Goal: Information Seeking & Learning: Learn about a topic

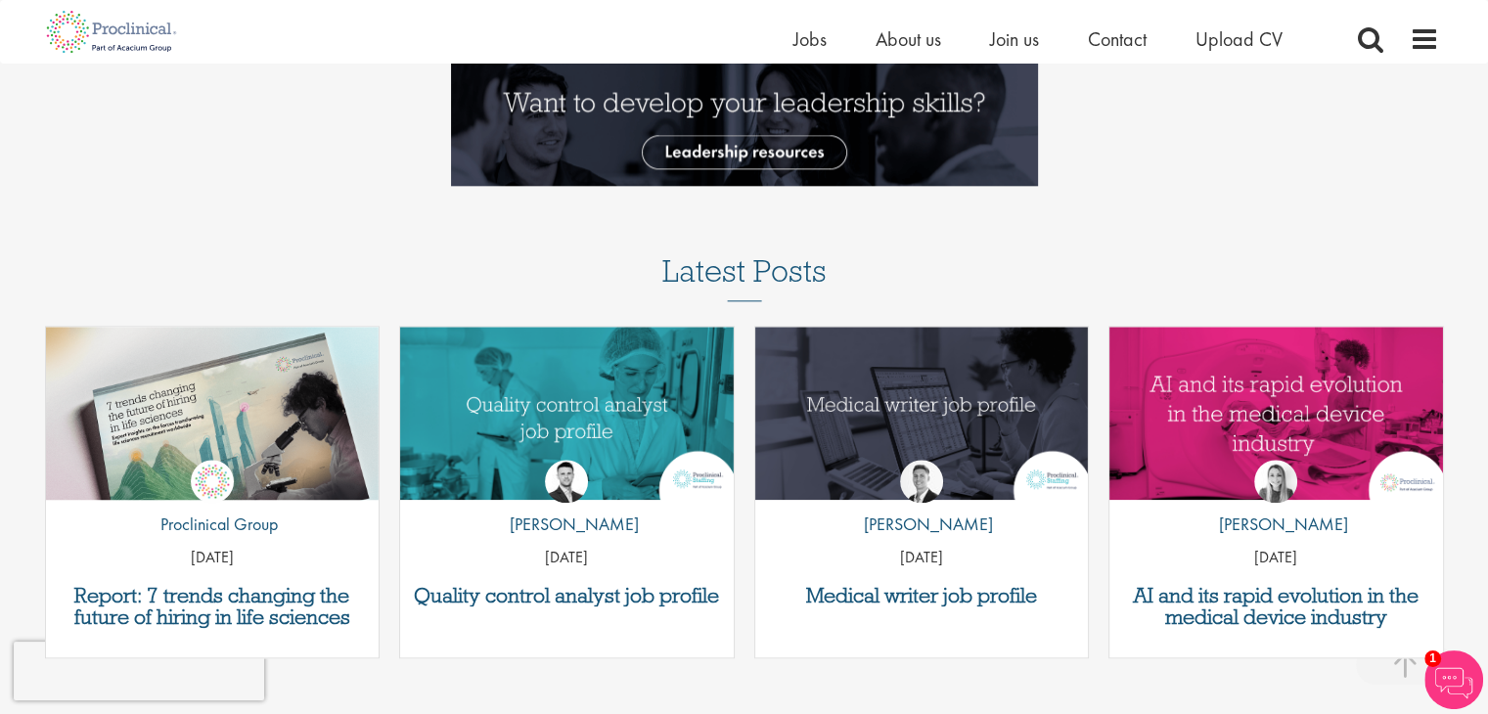
scroll to position [2055, 0]
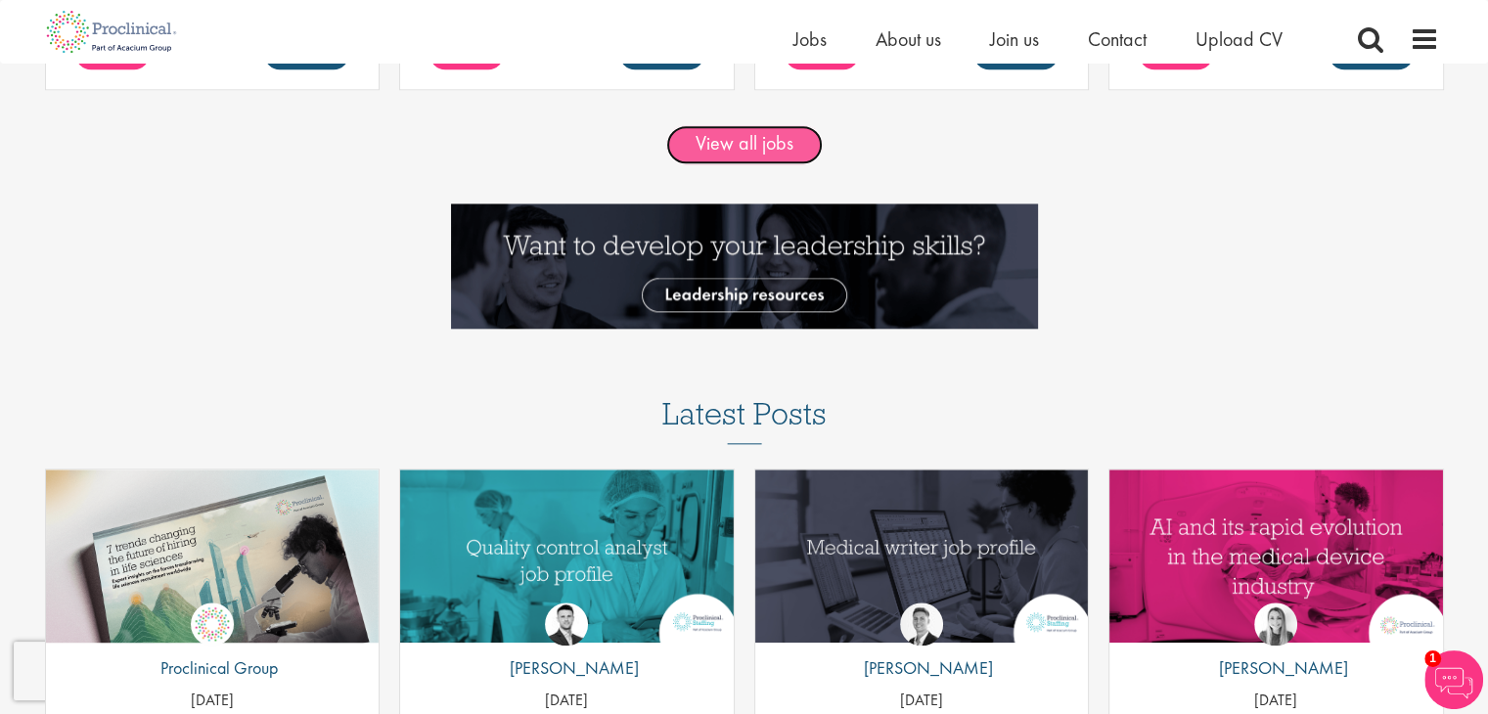
click at [752, 143] on link "View all jobs" at bounding box center [744, 144] width 157 height 39
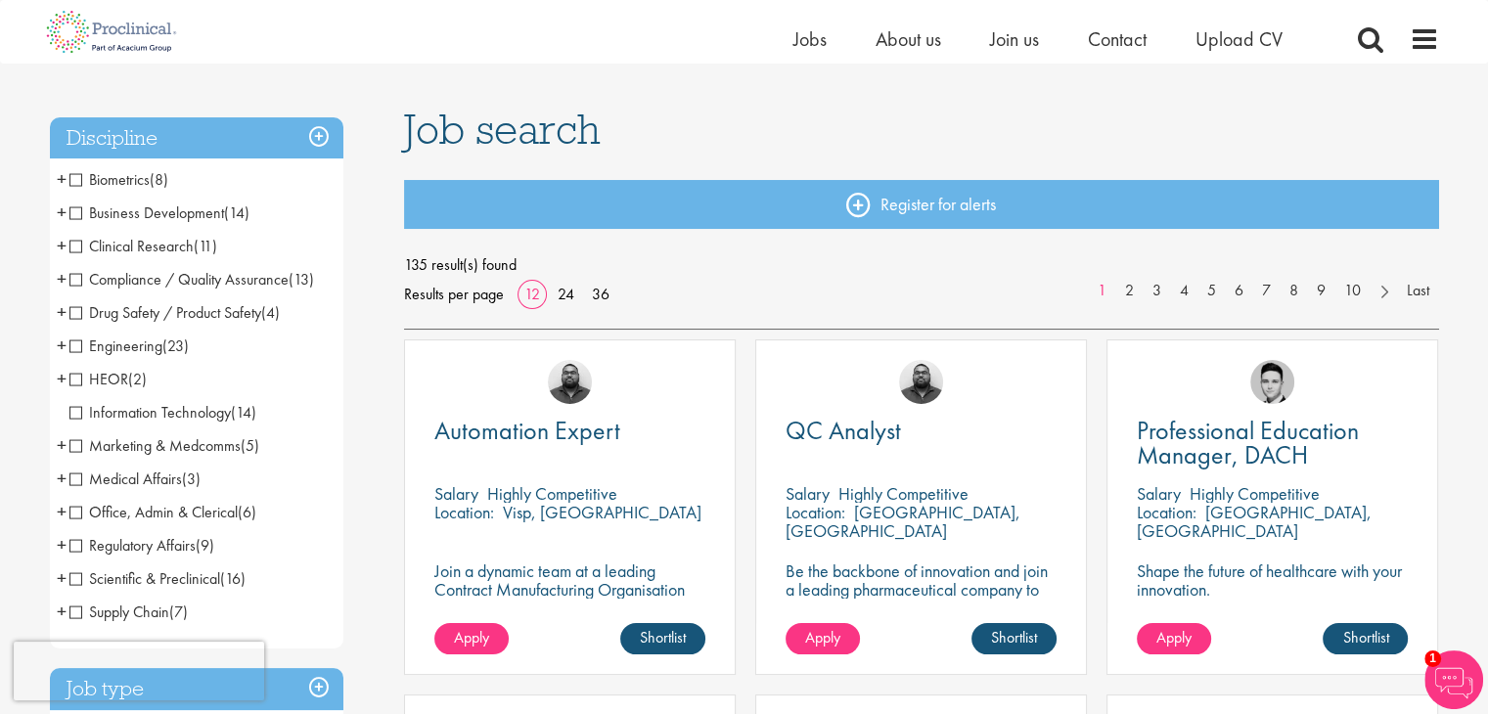
scroll to position [98, 0]
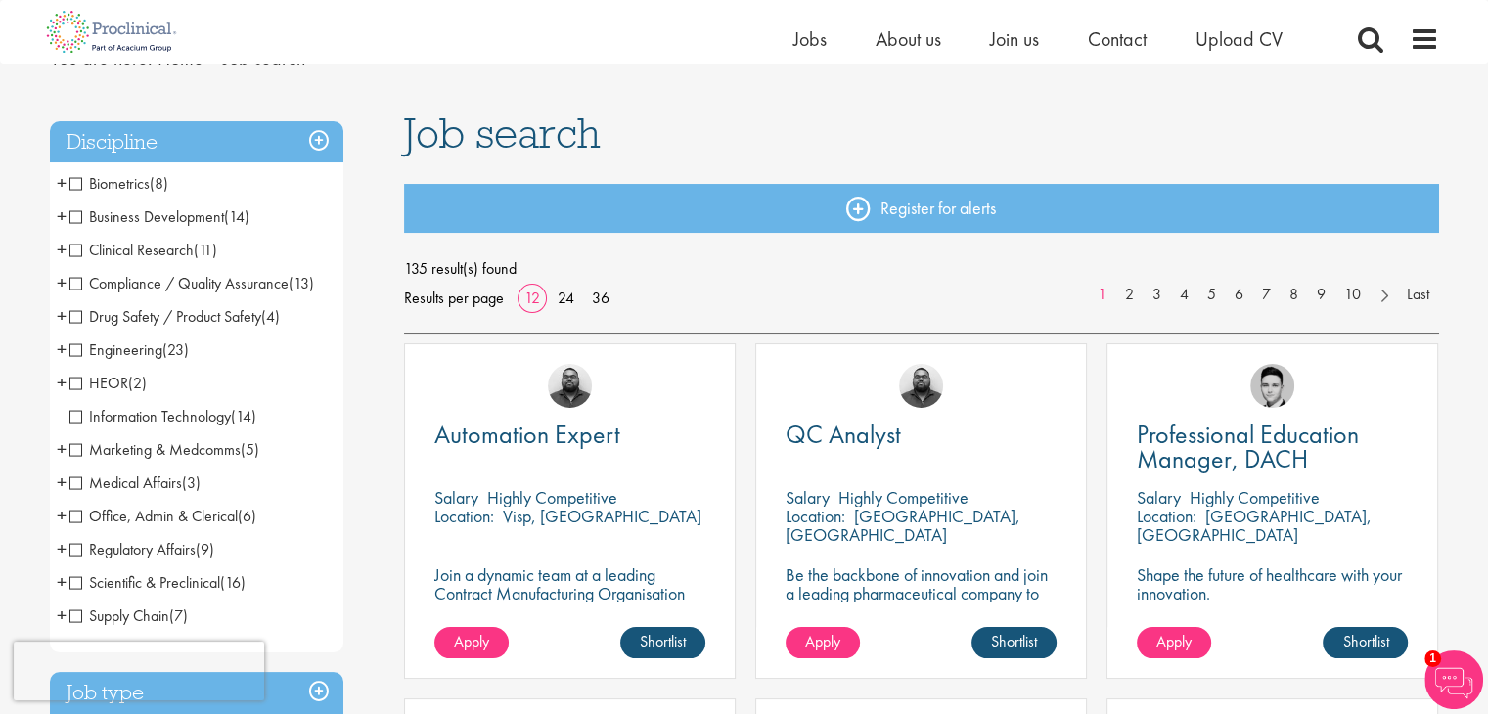
click at [73, 343] on span "Engineering" at bounding box center [115, 350] width 93 height 21
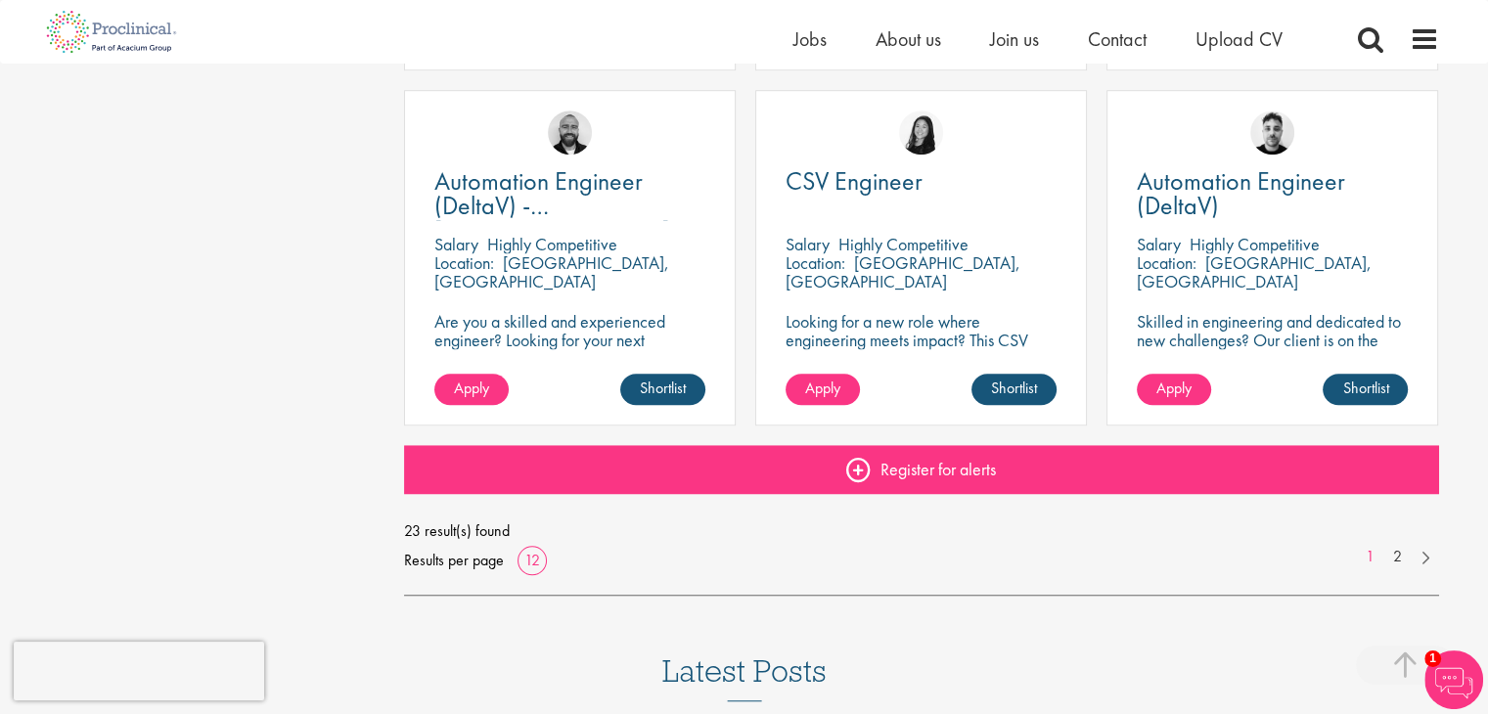
scroll to position [1468, 0]
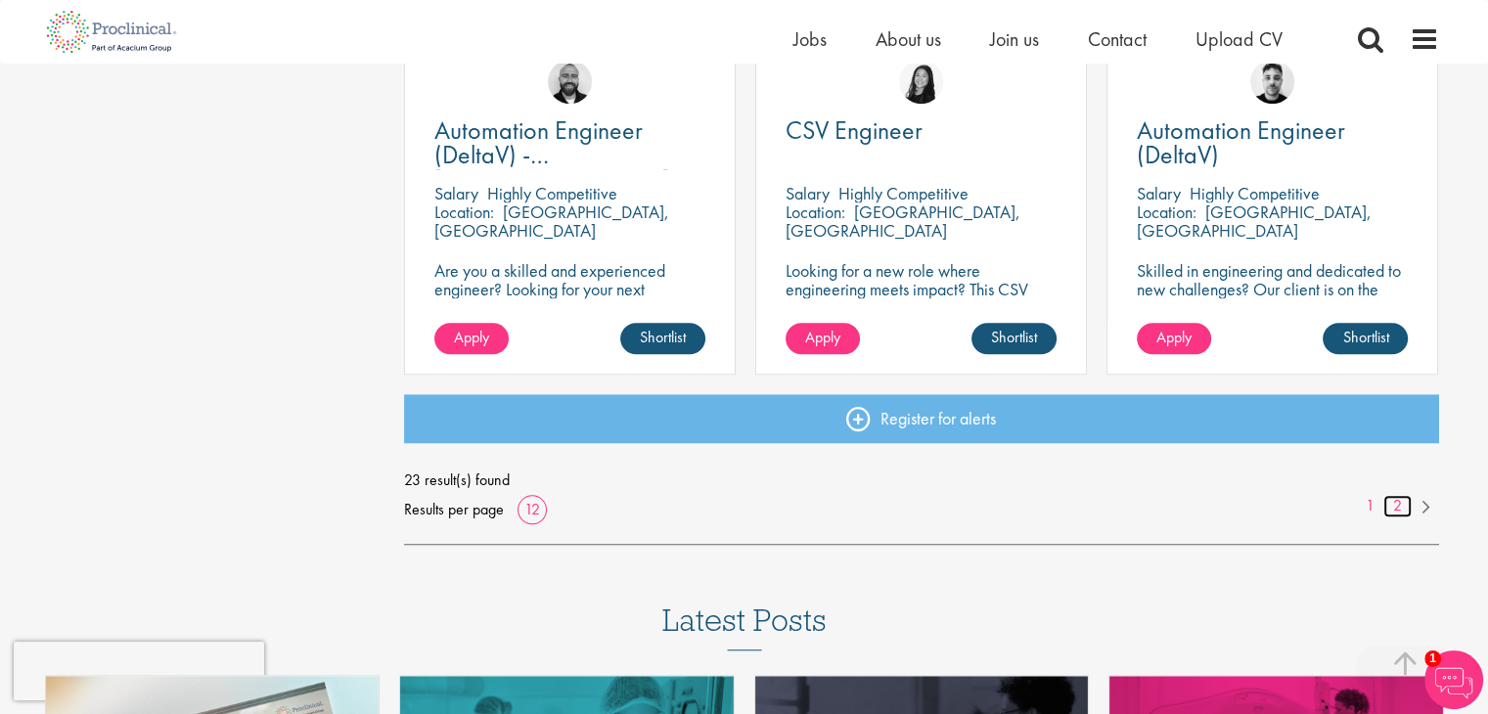
click at [1399, 504] on link "2" at bounding box center [1398, 506] width 28 height 23
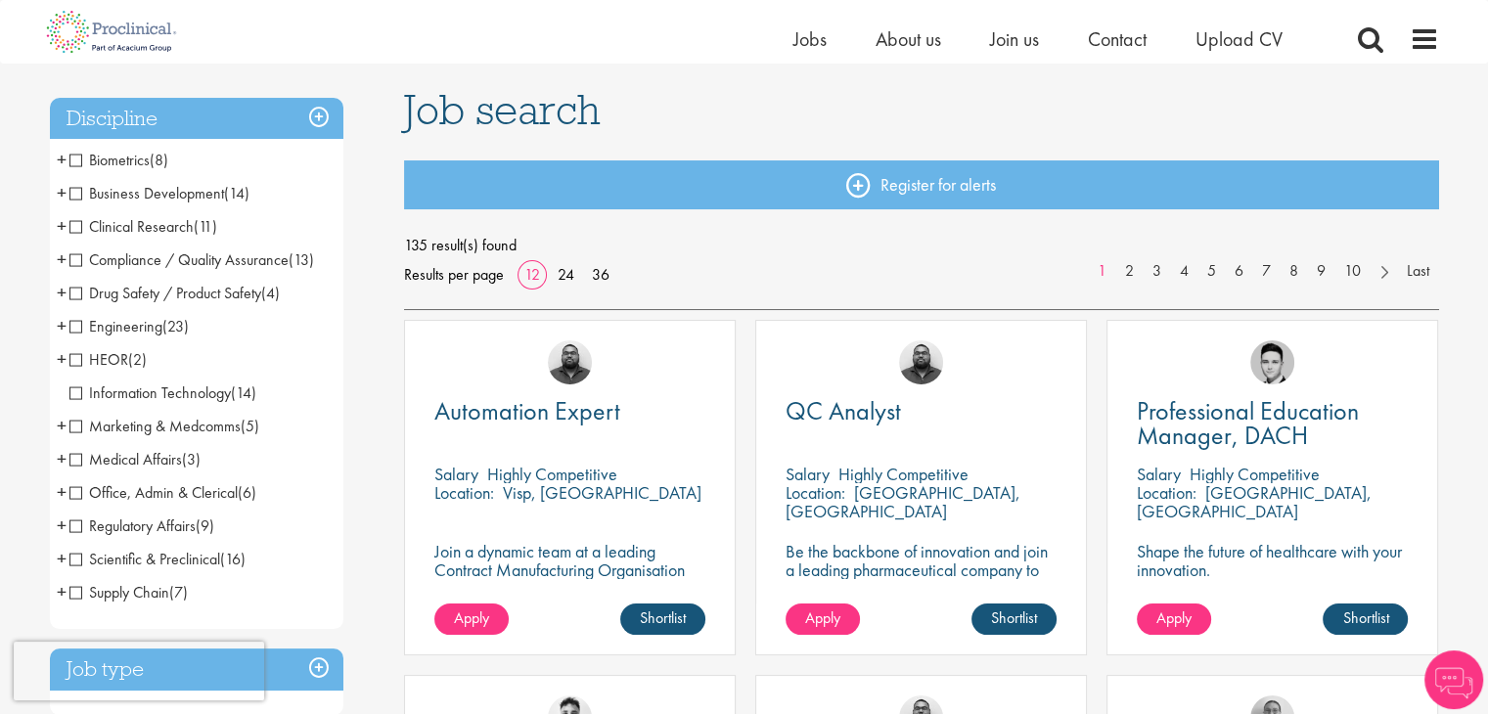
scroll to position [98, 0]
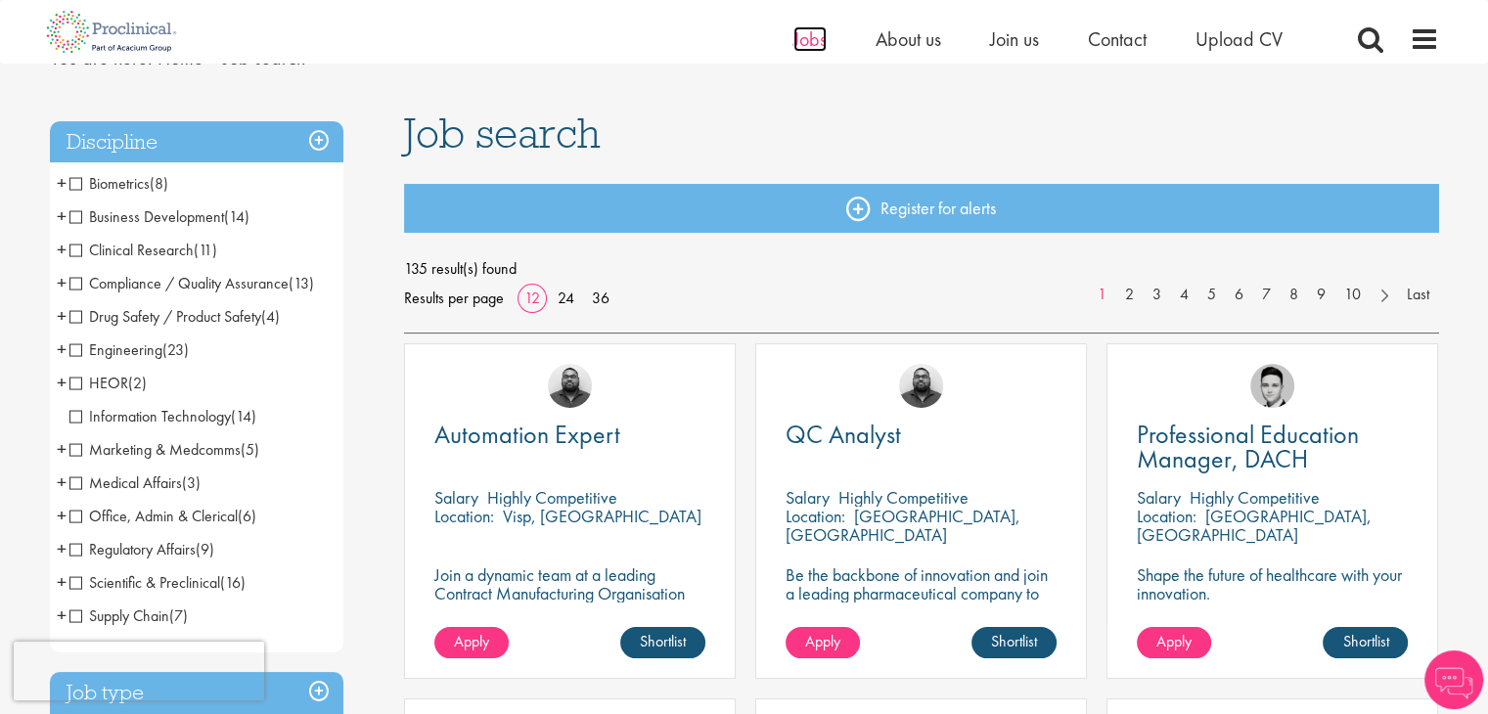
click at [801, 38] on span "Jobs" at bounding box center [810, 38] width 33 height 25
